Goal: Obtain resource: Obtain resource

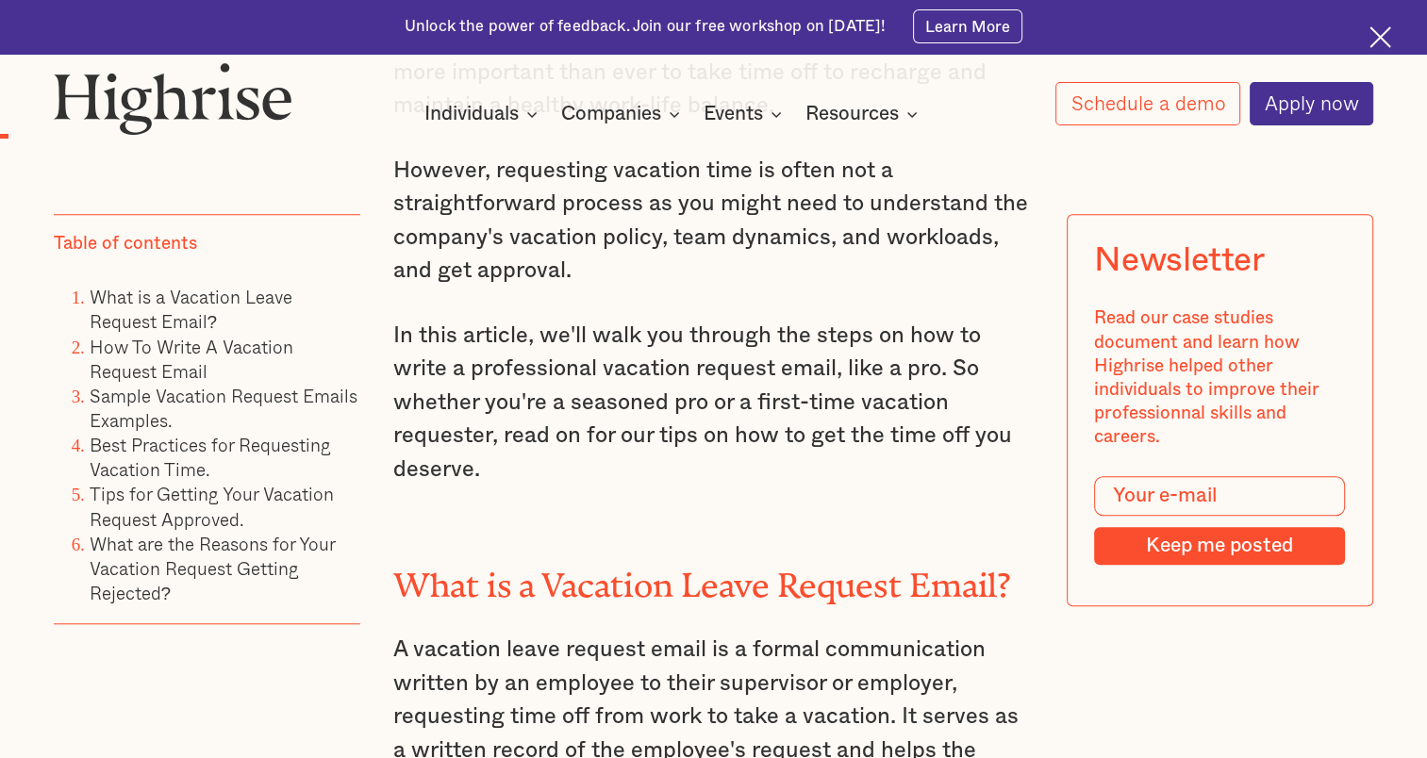
scroll to position [1509, 0]
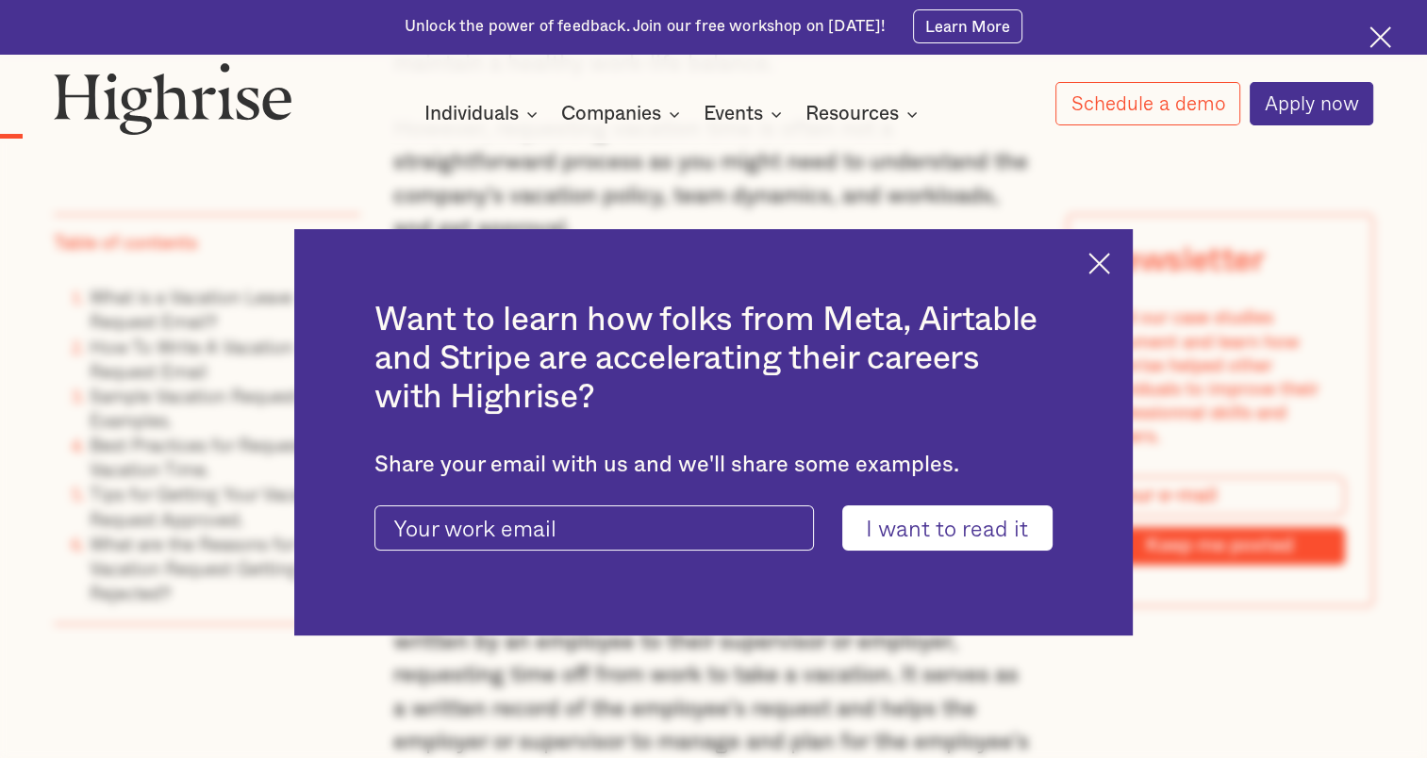
click at [947, 523] on input "I want to read it" at bounding box center [947, 528] width 210 height 44
click at [1110, 269] on img at bounding box center [1099, 264] width 22 height 22
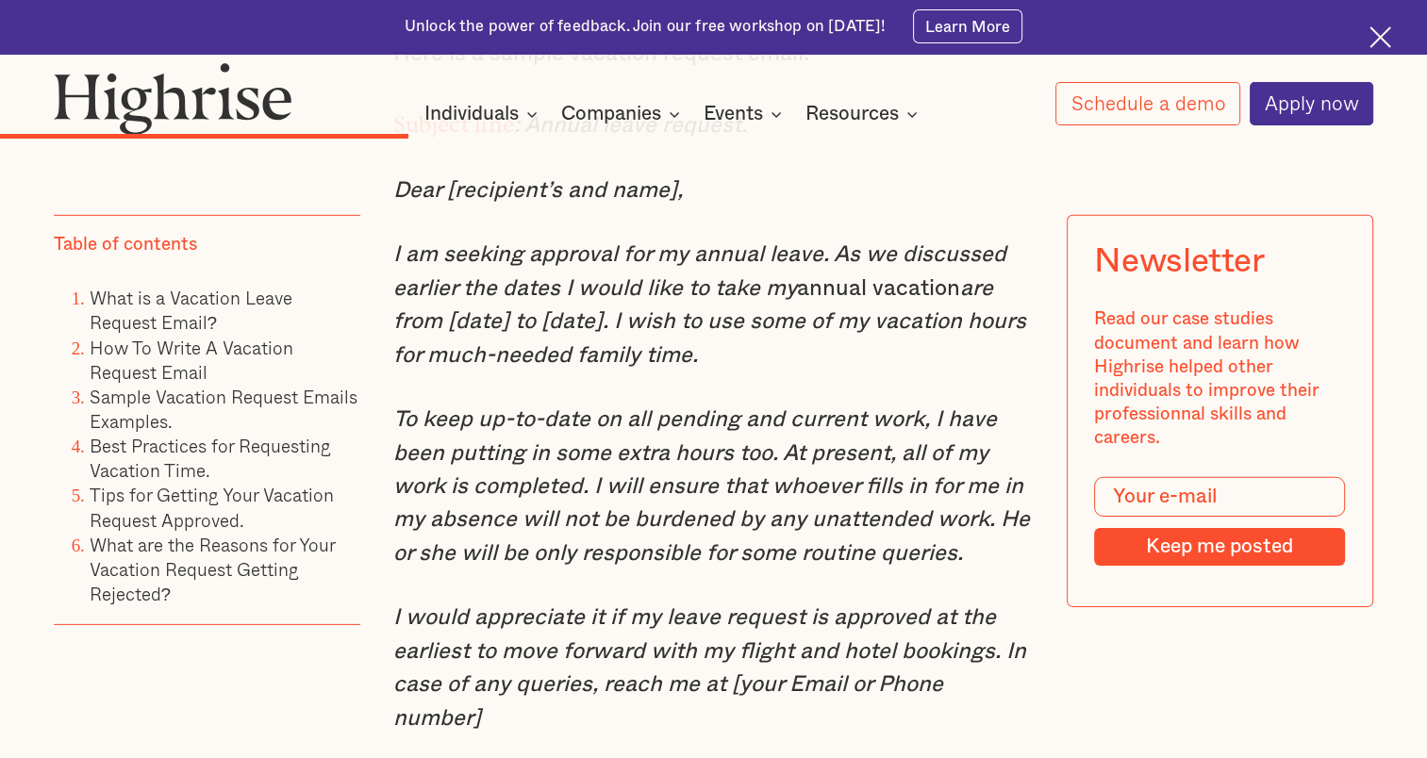
scroll to position [5753, 0]
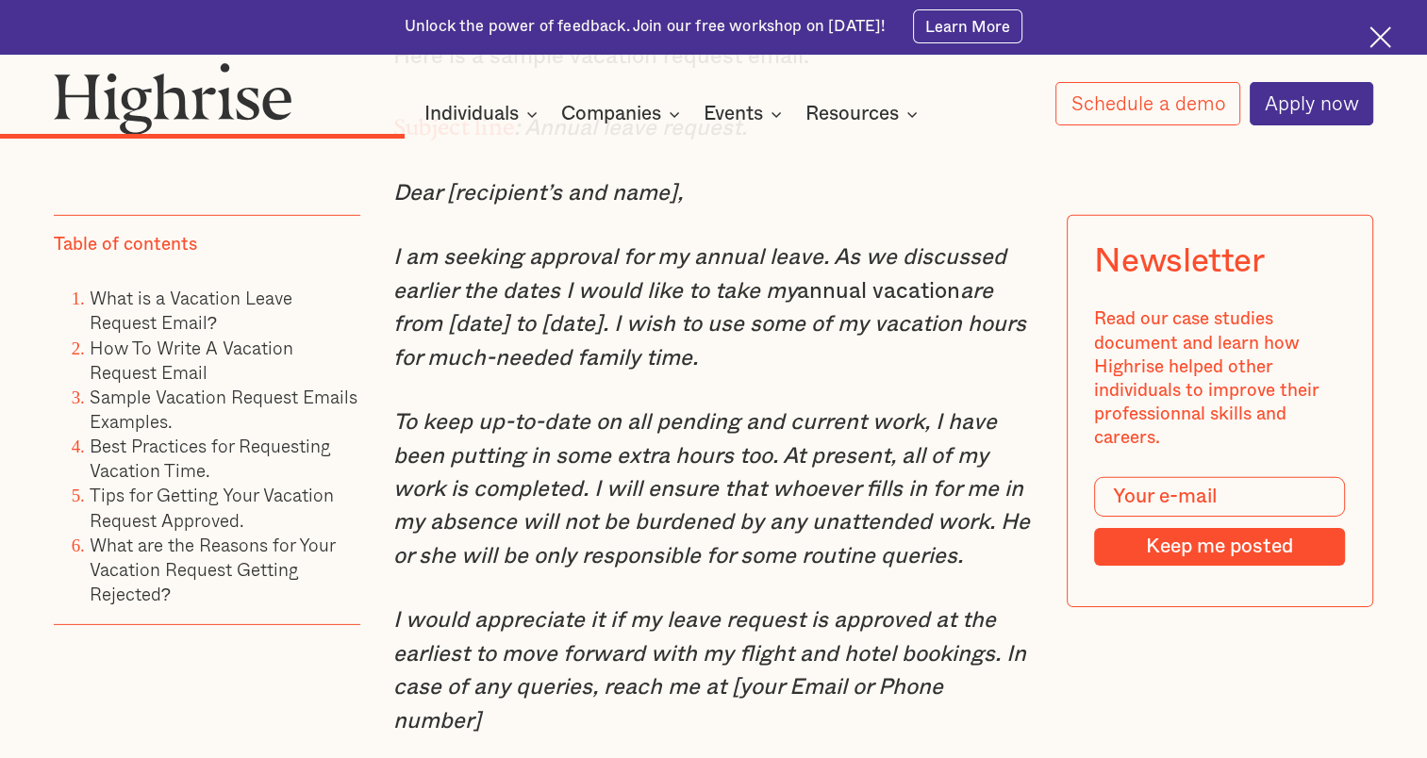
click at [664, 370] on em "are from [date] to [date]. I wish to use some of my vacation hours for much-nee…" at bounding box center [709, 325] width 633 height 90
click at [817, 375] on p "I am seeking approval for my annual leave. As we discussed earlier the dates I …" at bounding box center [713, 308] width 641 height 134
click at [703, 302] on em "I am seeking approval for my annual leave. As we discussed earlier the dates I …" at bounding box center [699, 274] width 613 height 56
click at [743, 370] on em "are from [date] to [date]. I wish to use some of my vacation hours for much-nee…" at bounding box center [709, 325] width 633 height 90
click at [738, 370] on em "are from [date] to [date]. I wish to use some of my vacation hours for much-nee…" at bounding box center [709, 325] width 633 height 90
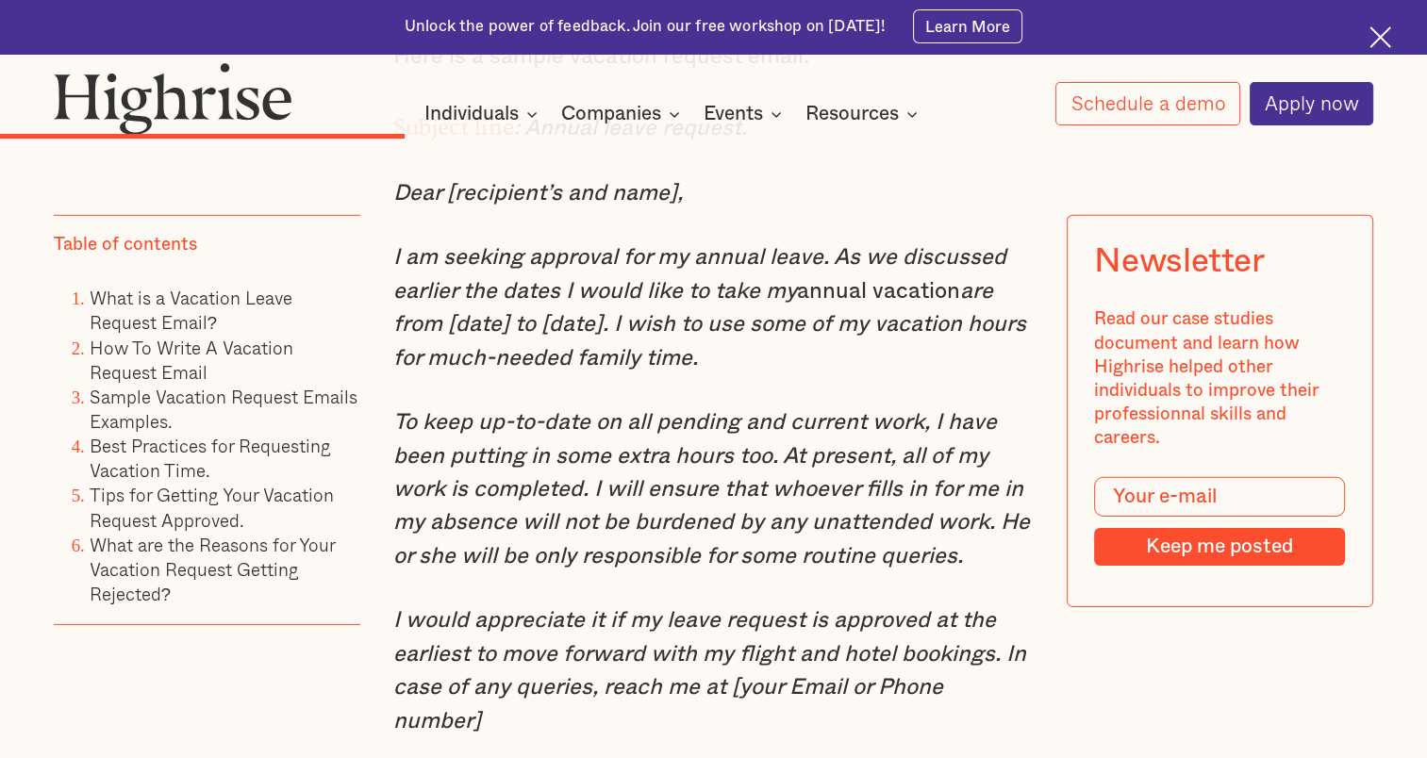
click at [738, 370] on em "are from [date] to [date]. I wish to use some of my vacation hours for much-nee…" at bounding box center [709, 325] width 633 height 90
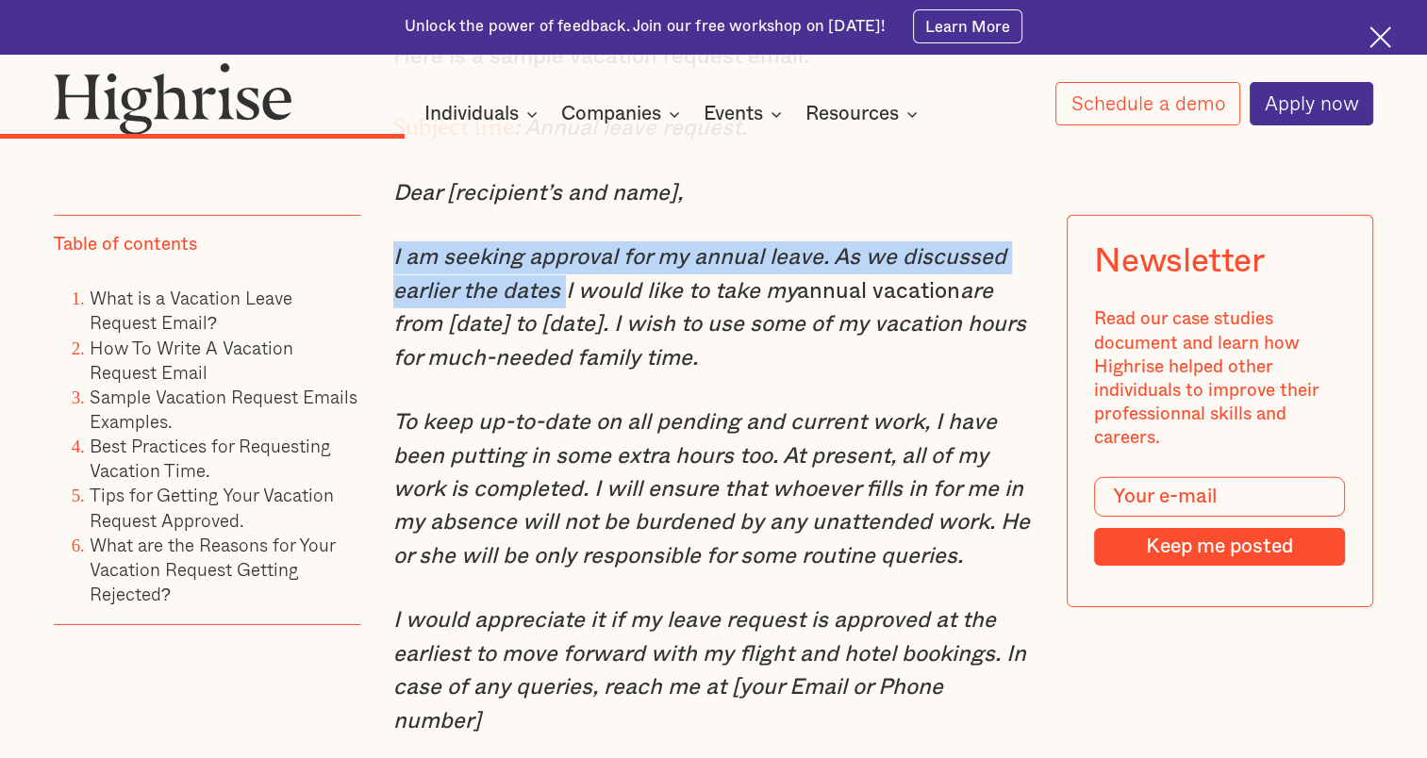
drag, startPoint x: 389, startPoint y: 298, endPoint x: 563, endPoint y: 330, distance: 177.4
drag, startPoint x: 563, startPoint y: 330, endPoint x: 536, endPoint y: 331, distance: 27.4
copy em "I am seeking approval for my annual leave. As we discussed earlier the dates"
